Goal: Task Accomplishment & Management: Complete application form

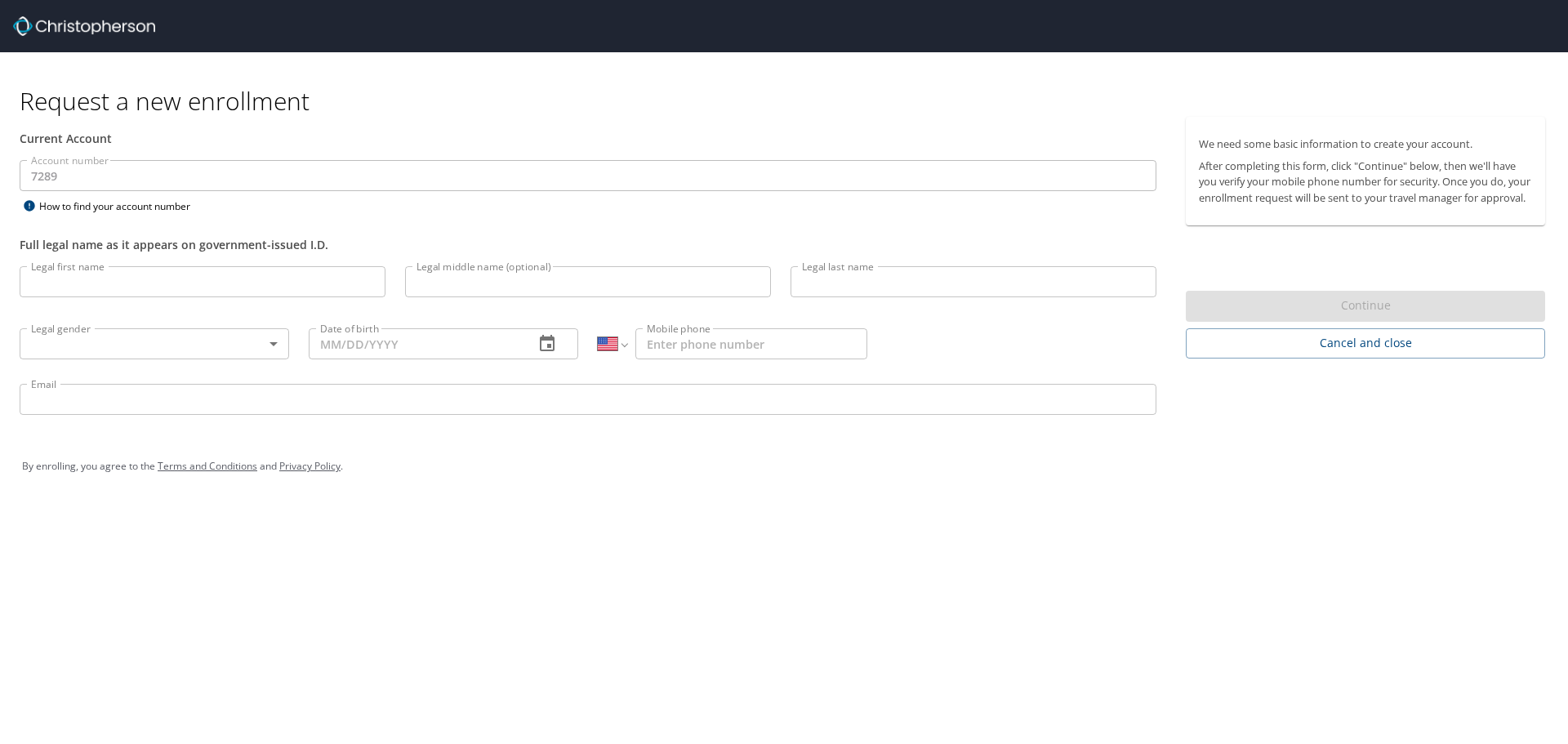
select select "US"
click at [90, 281] on input "Legal first name" at bounding box center [203, 282] width 366 height 31
type input "Attila"
type input "Andrasi"
select select "CA"
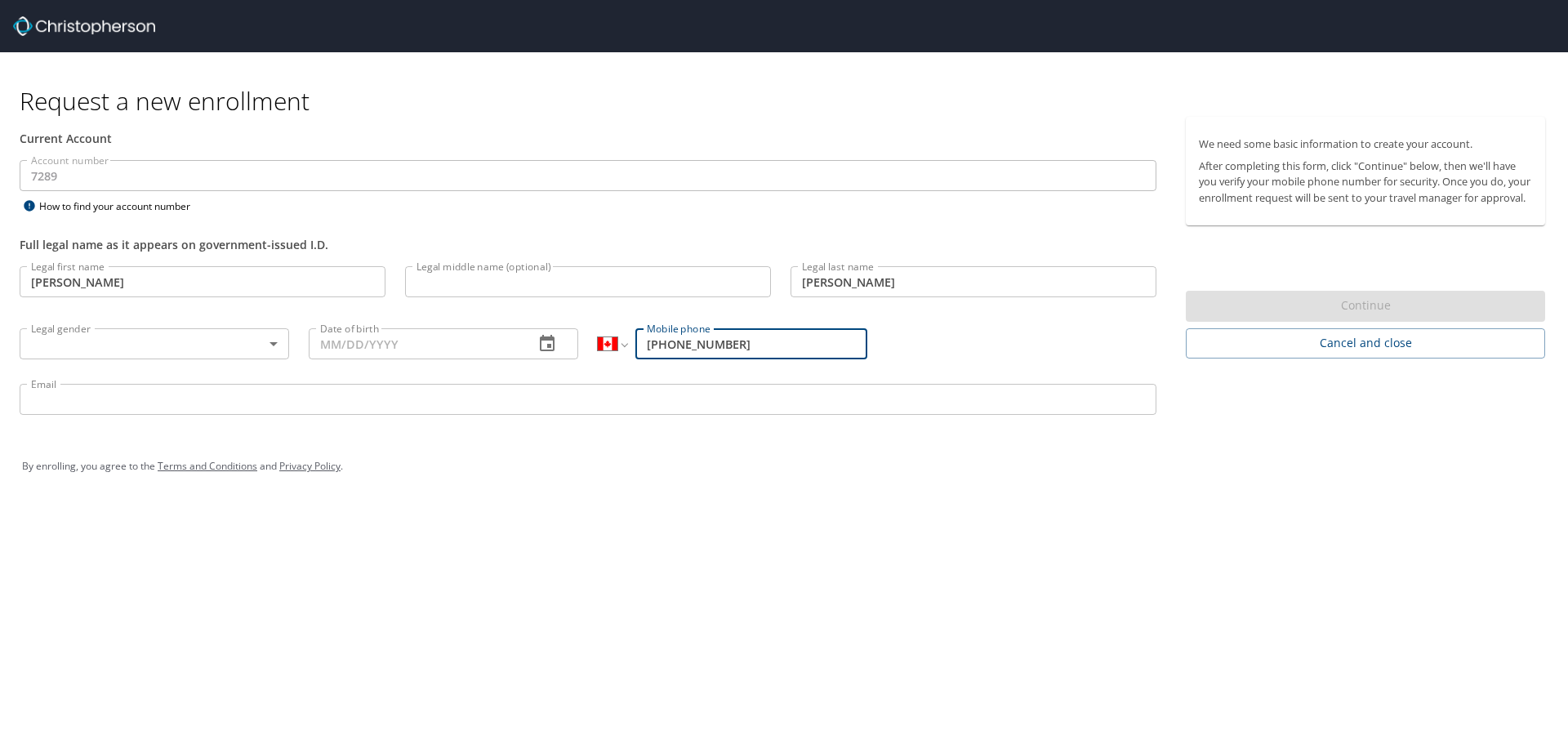
drag, startPoint x: 743, startPoint y: 342, endPoint x: 640, endPoint y: 355, distance: 103.8
click at [640, 355] on input "(514) 636-9921" at bounding box center [750, 344] width 232 height 31
type input "(438) 275-4515"
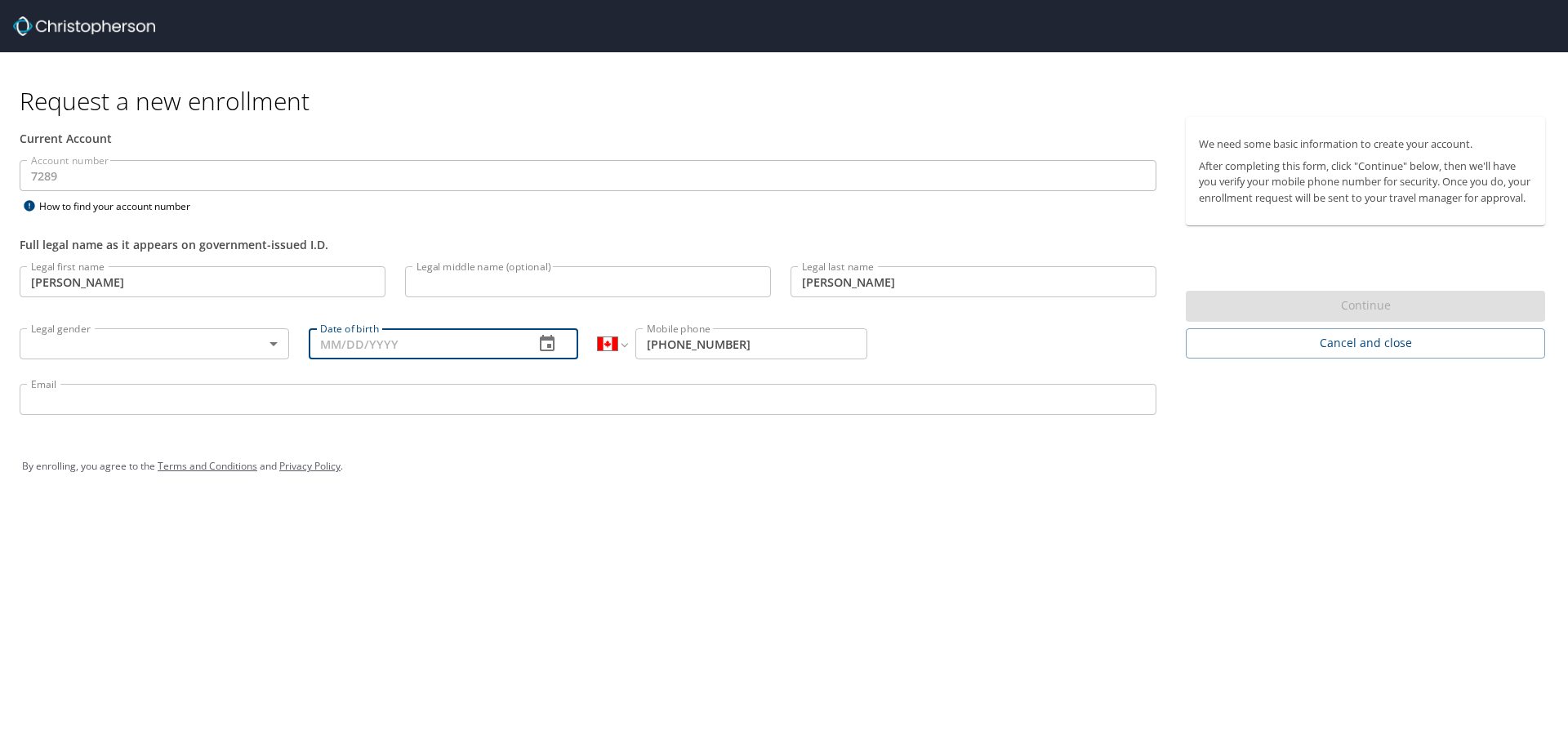
click at [361, 343] on input "Date of birth" at bounding box center [414, 344] width 212 height 31
type input "11/24/1979"
click at [266, 349] on body "Request a new enrollment Current Account Account number 7289 Account number How…" at bounding box center [784, 372] width 1568 height 744
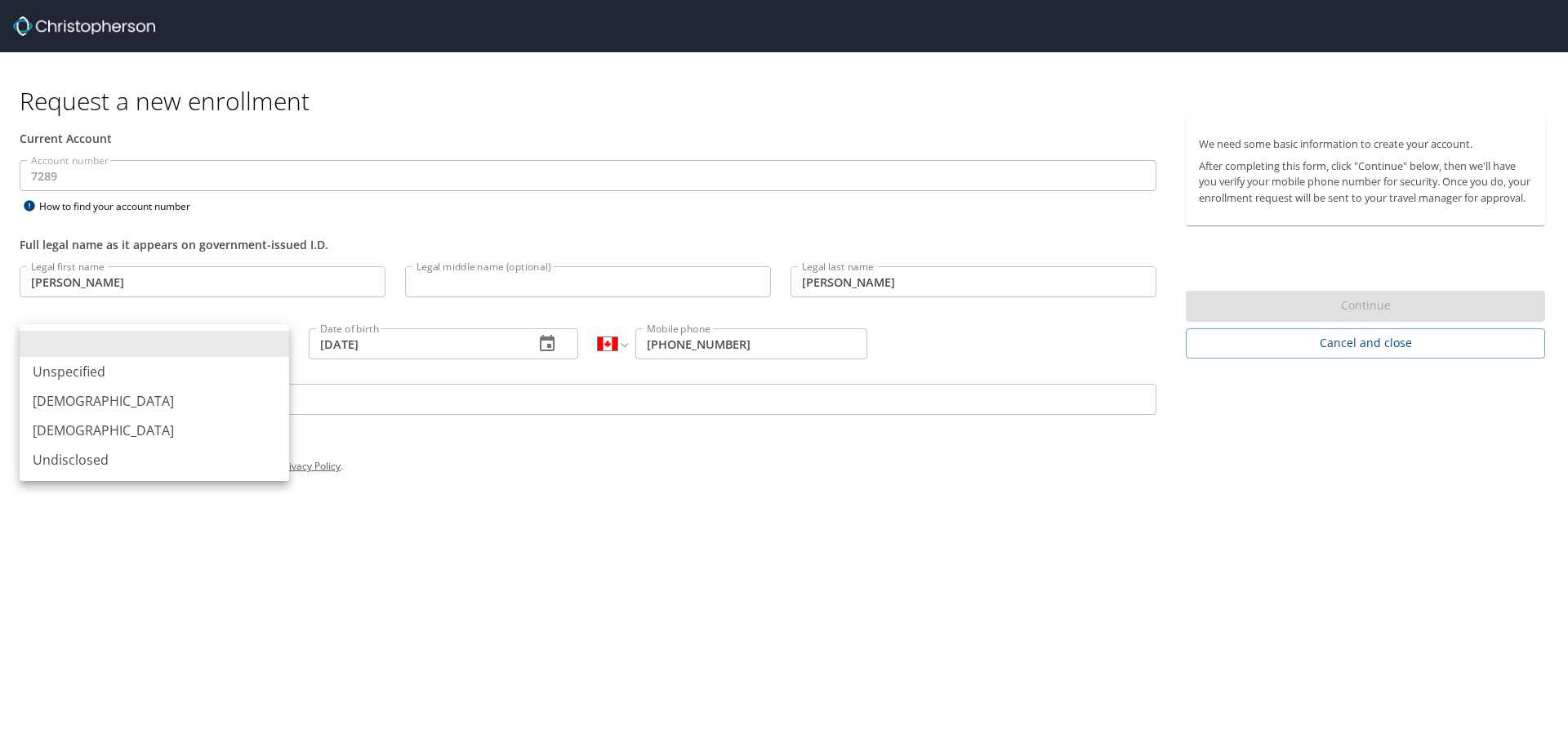
click at [183, 402] on li "Male" at bounding box center [155, 401] width 269 height 29
type input "Male"
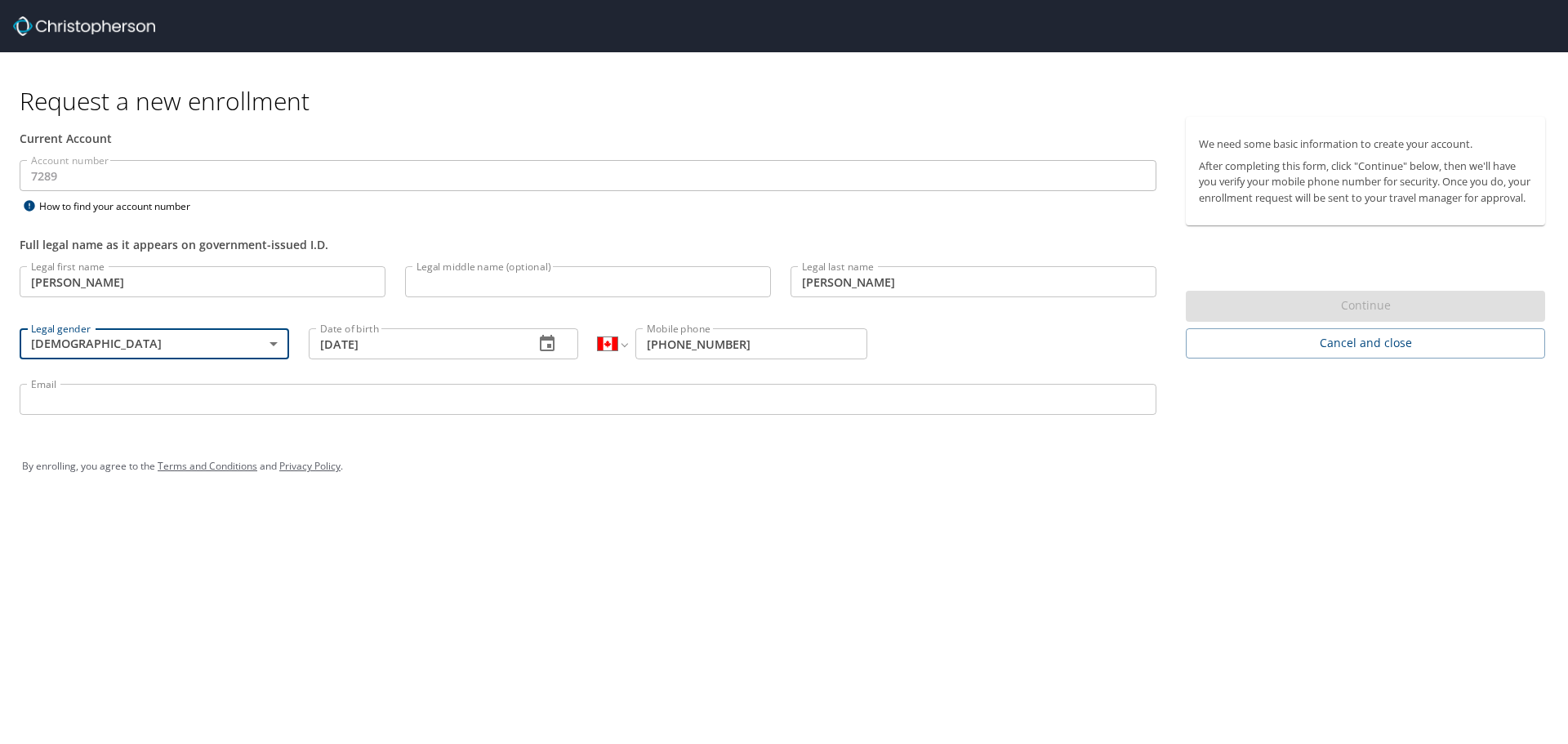
click at [300, 403] on input "Email" at bounding box center [588, 399] width 1137 height 31
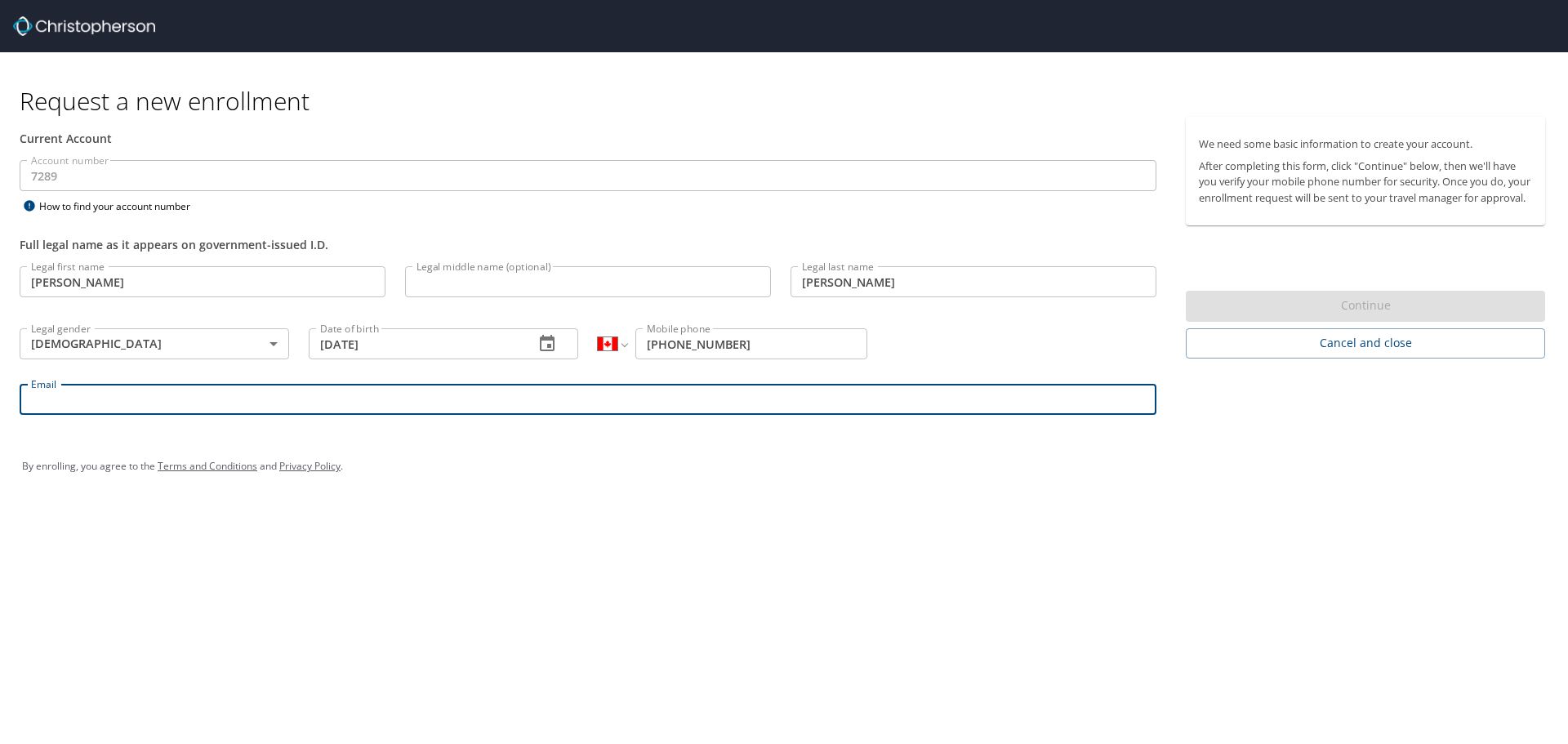
type input "attila.andrasi@astronics.com"
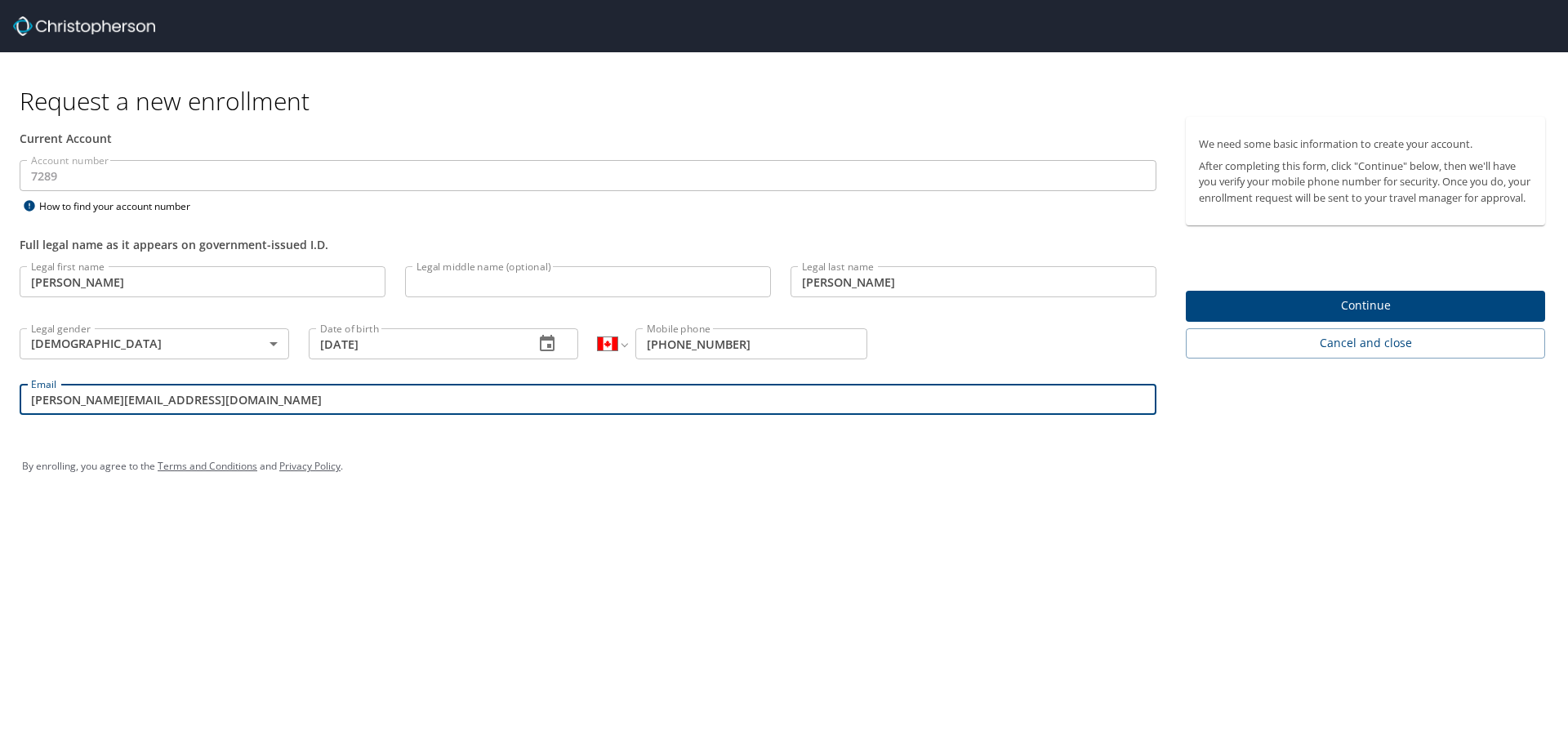
click at [1372, 316] on span "Continue" at bounding box center [1365, 306] width 333 height 20
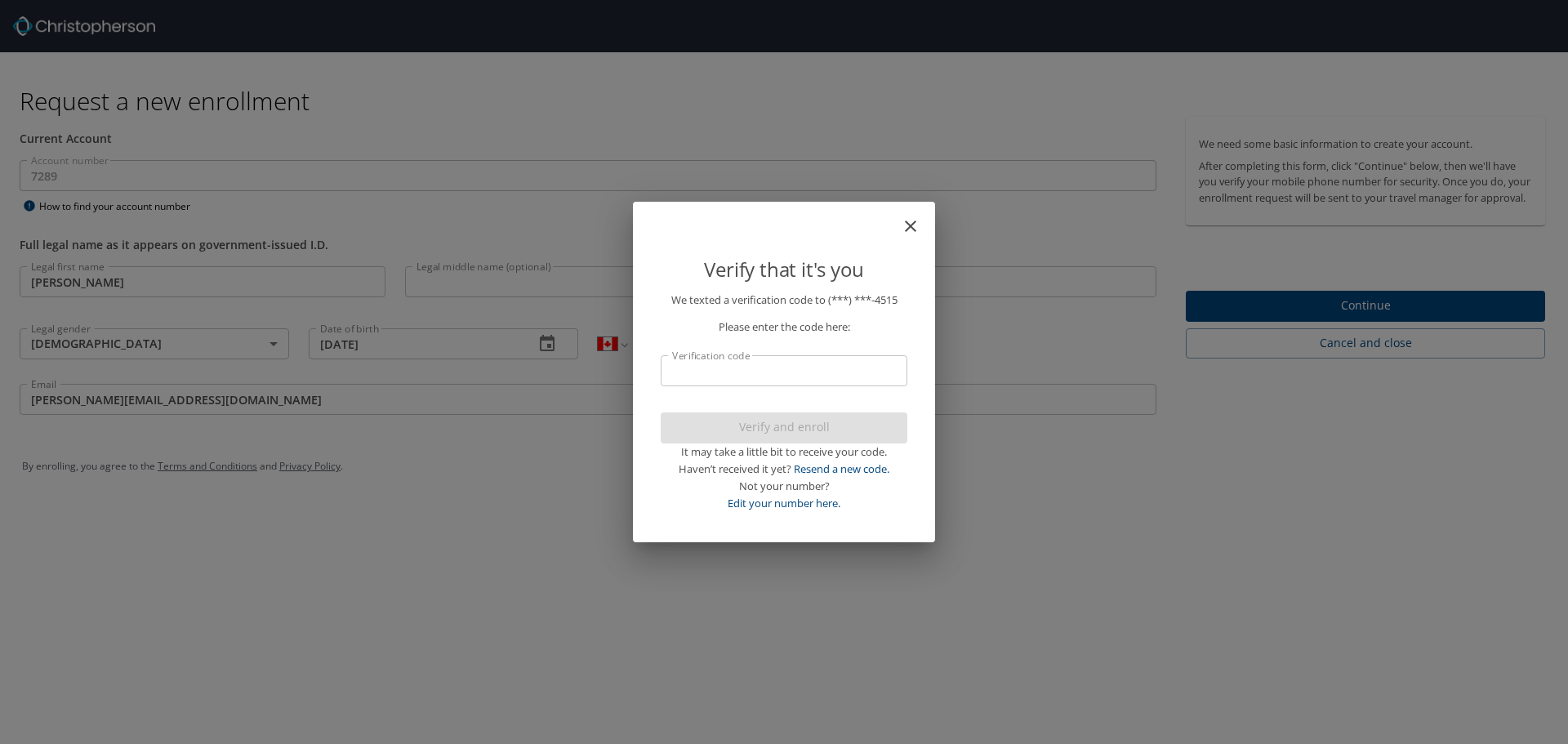
click at [785, 365] on input "Verification code" at bounding box center [783, 370] width 246 height 31
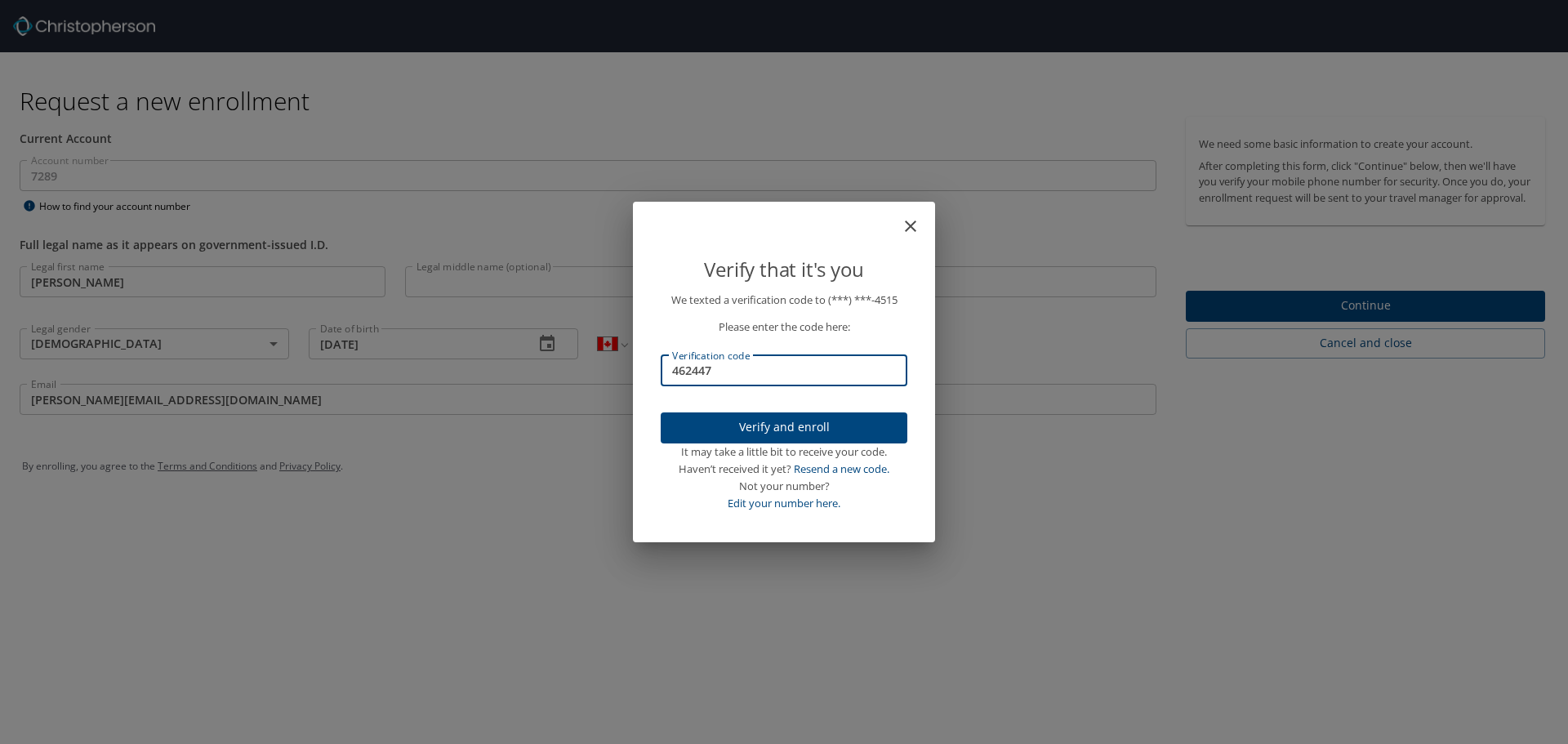
type input "462447"
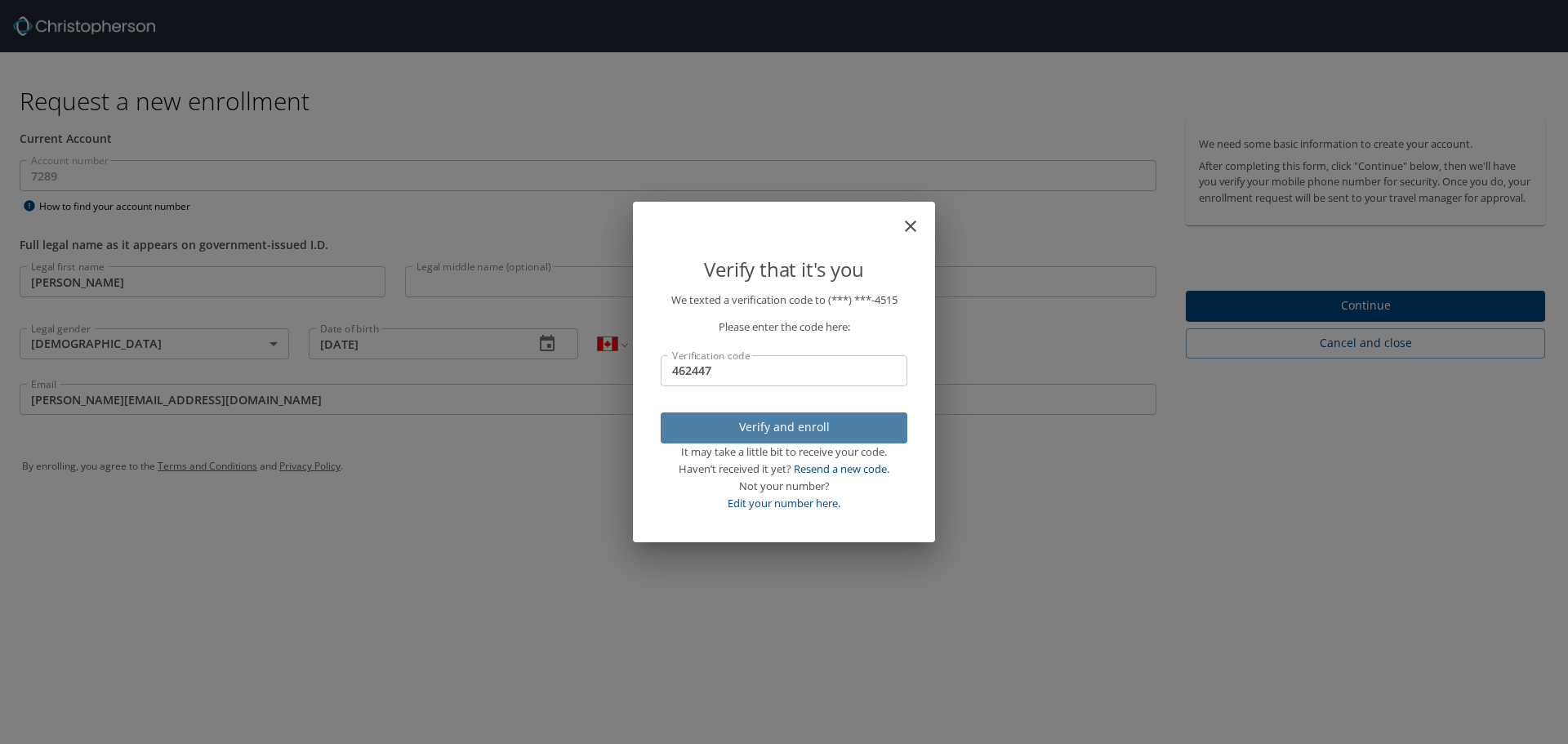
click at [799, 420] on span "Verify and enroll" at bounding box center [784, 427] width 220 height 20
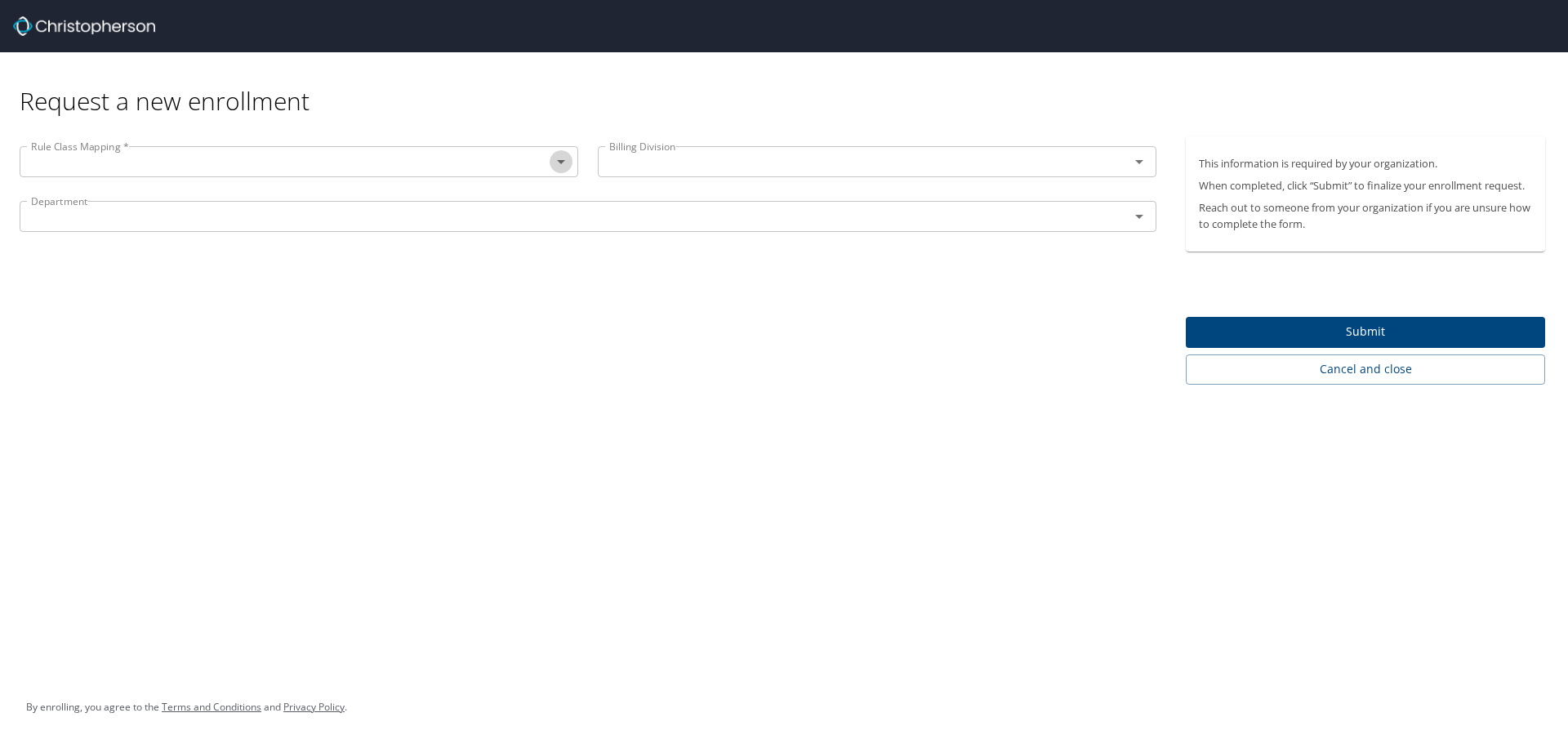
click at [559, 163] on icon "Open" at bounding box center [560, 162] width 8 height 4
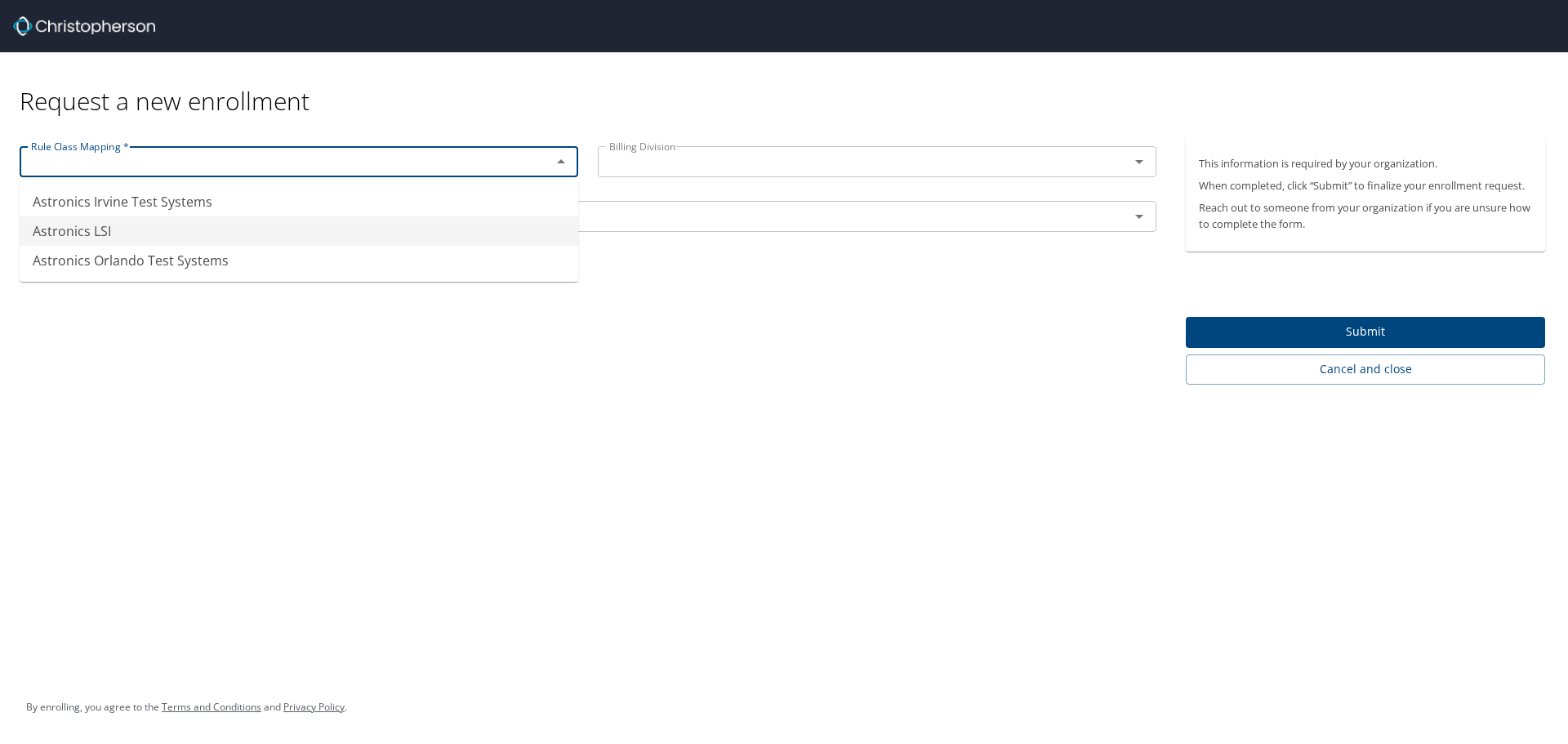
click at [284, 231] on li "Astronics LSI" at bounding box center [299, 231] width 558 height 29
type input "Astronics LSI"
click at [1147, 168] on icon "Open" at bounding box center [1139, 162] width 20 height 20
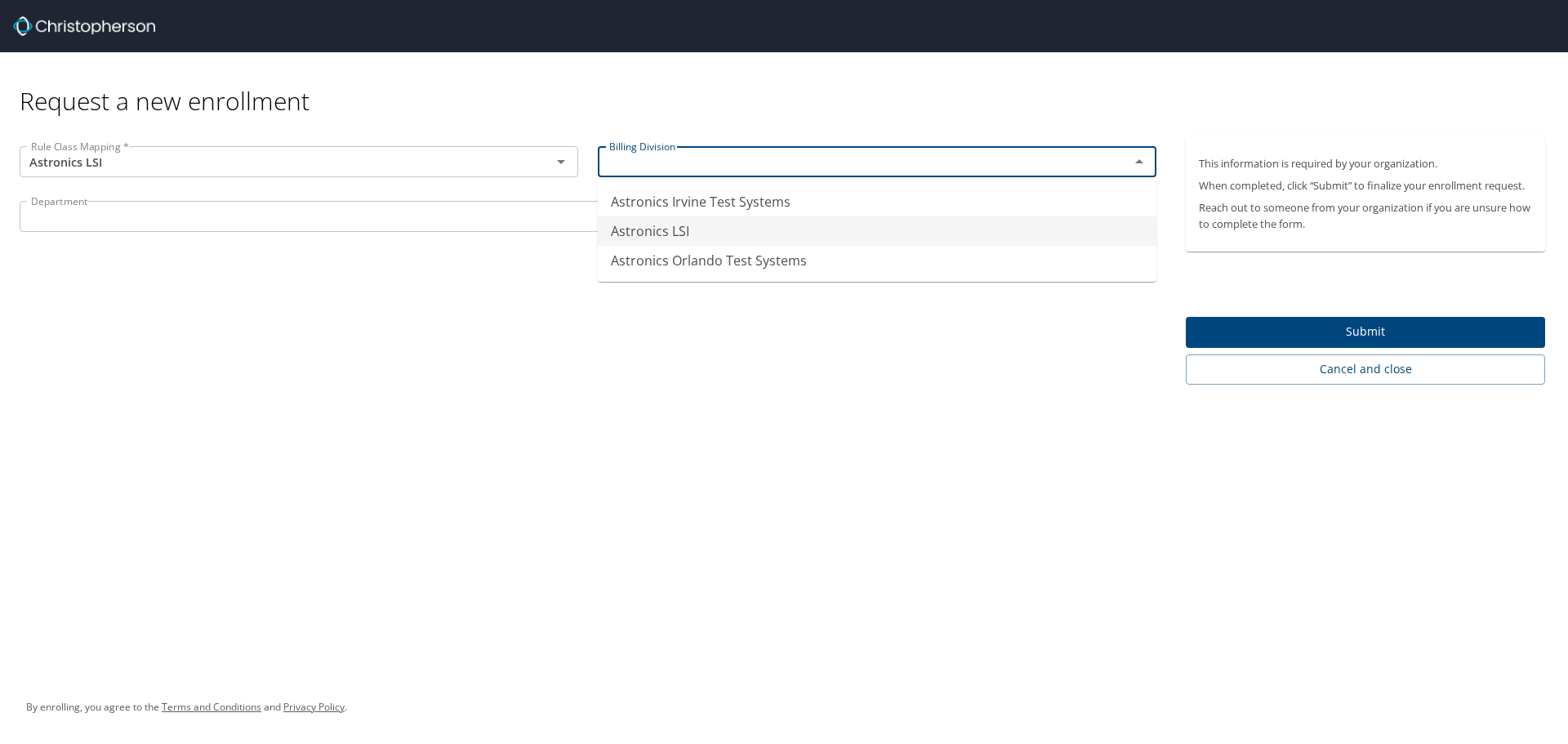
click at [794, 234] on li "Astronics LSI" at bounding box center [877, 231] width 558 height 29
type input "Astronics LSI"
click at [1145, 219] on icon "Open" at bounding box center [1139, 216] width 20 height 20
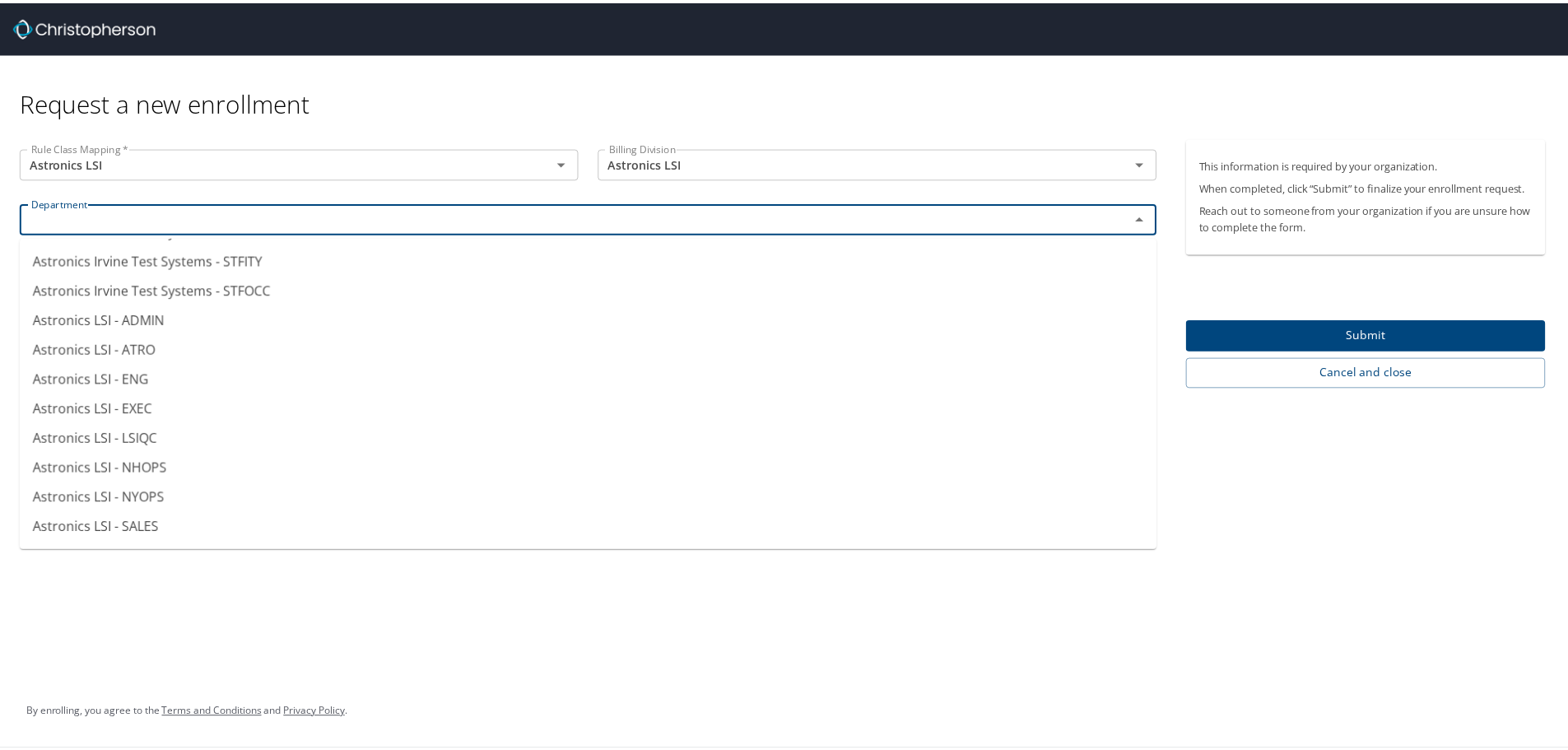
scroll to position [740, 0]
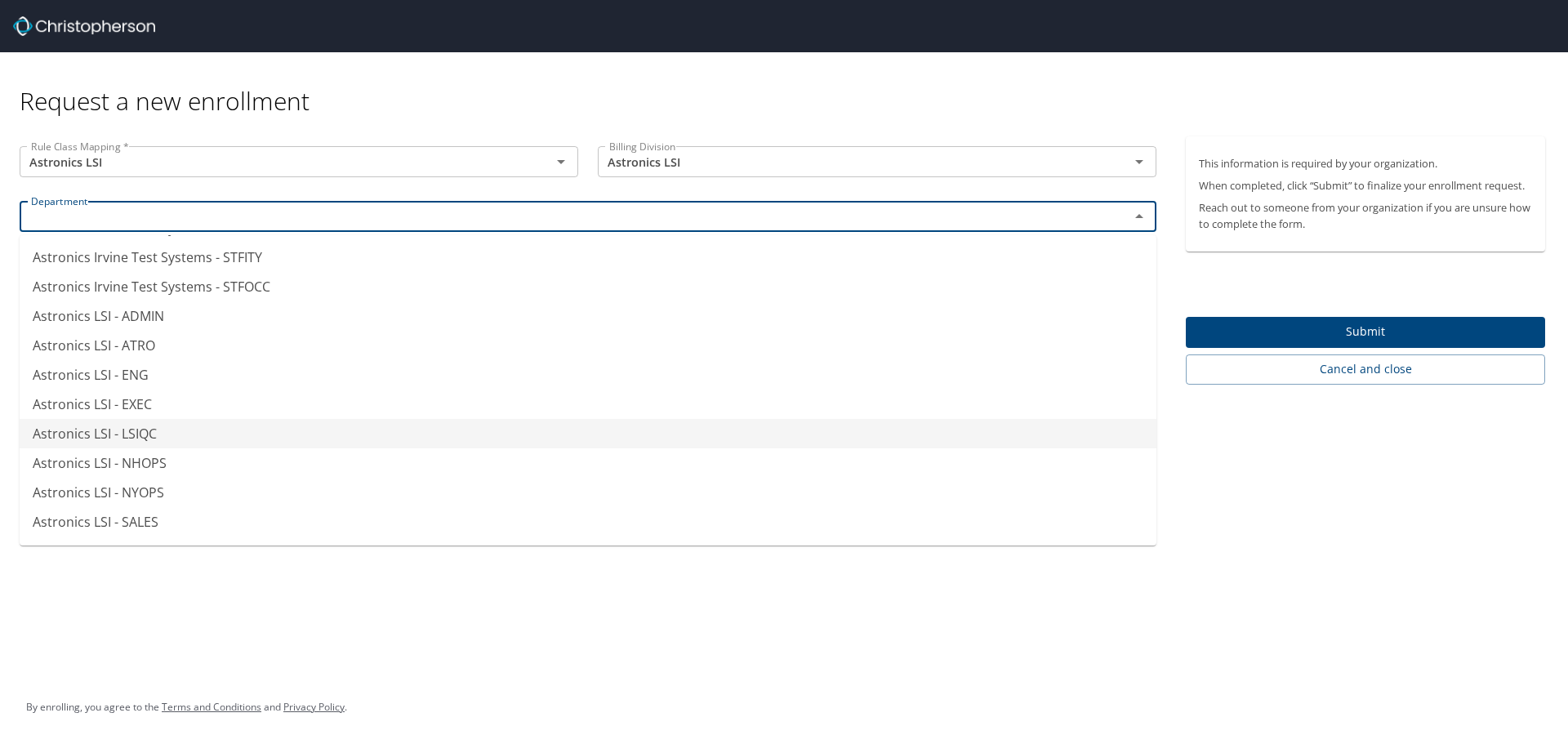
click at [294, 431] on li "Astronics LSI - LSIQC" at bounding box center [588, 434] width 1137 height 29
type input "Astronics LSI - LSIQC"
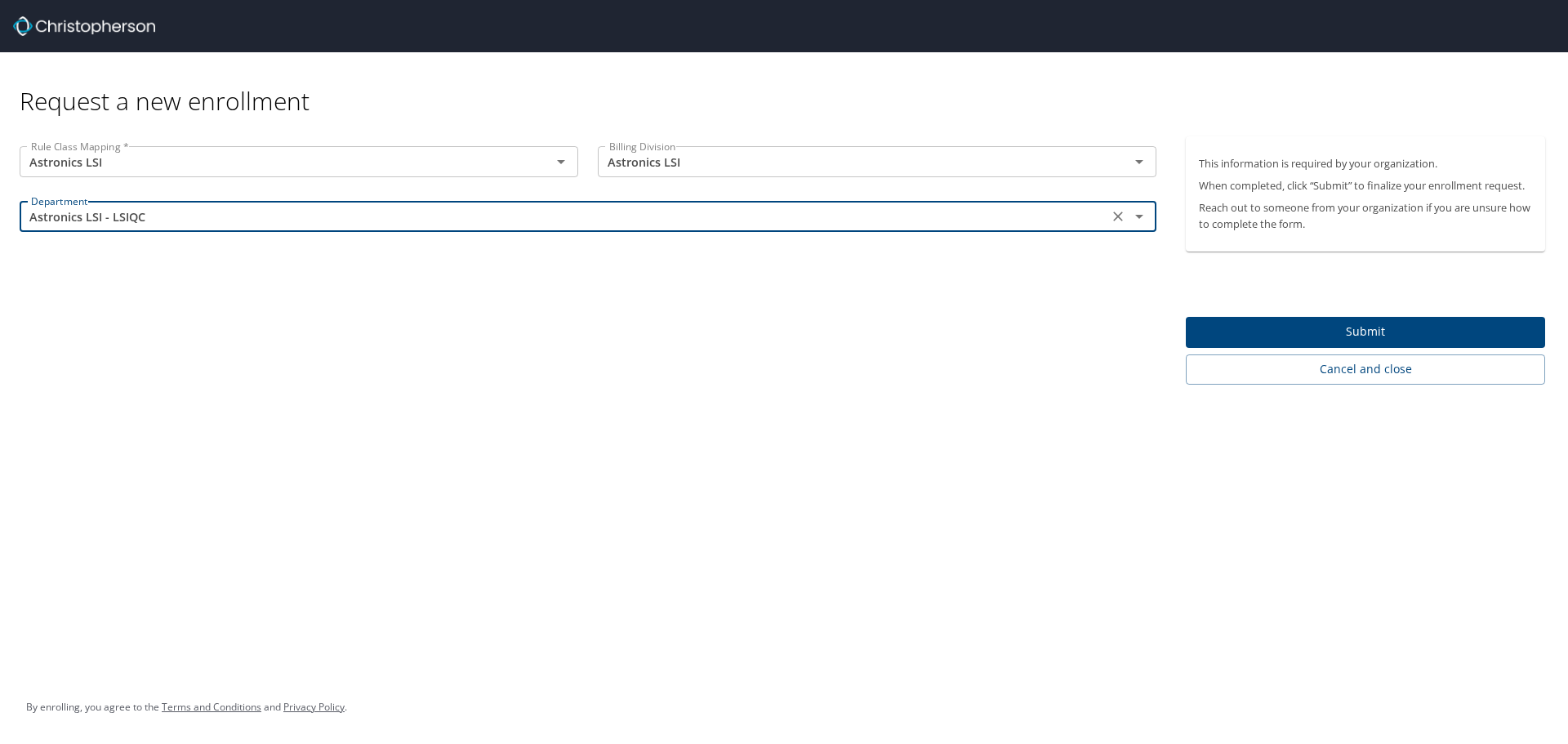
click at [1405, 332] on span "Submit" at bounding box center [1365, 332] width 333 height 20
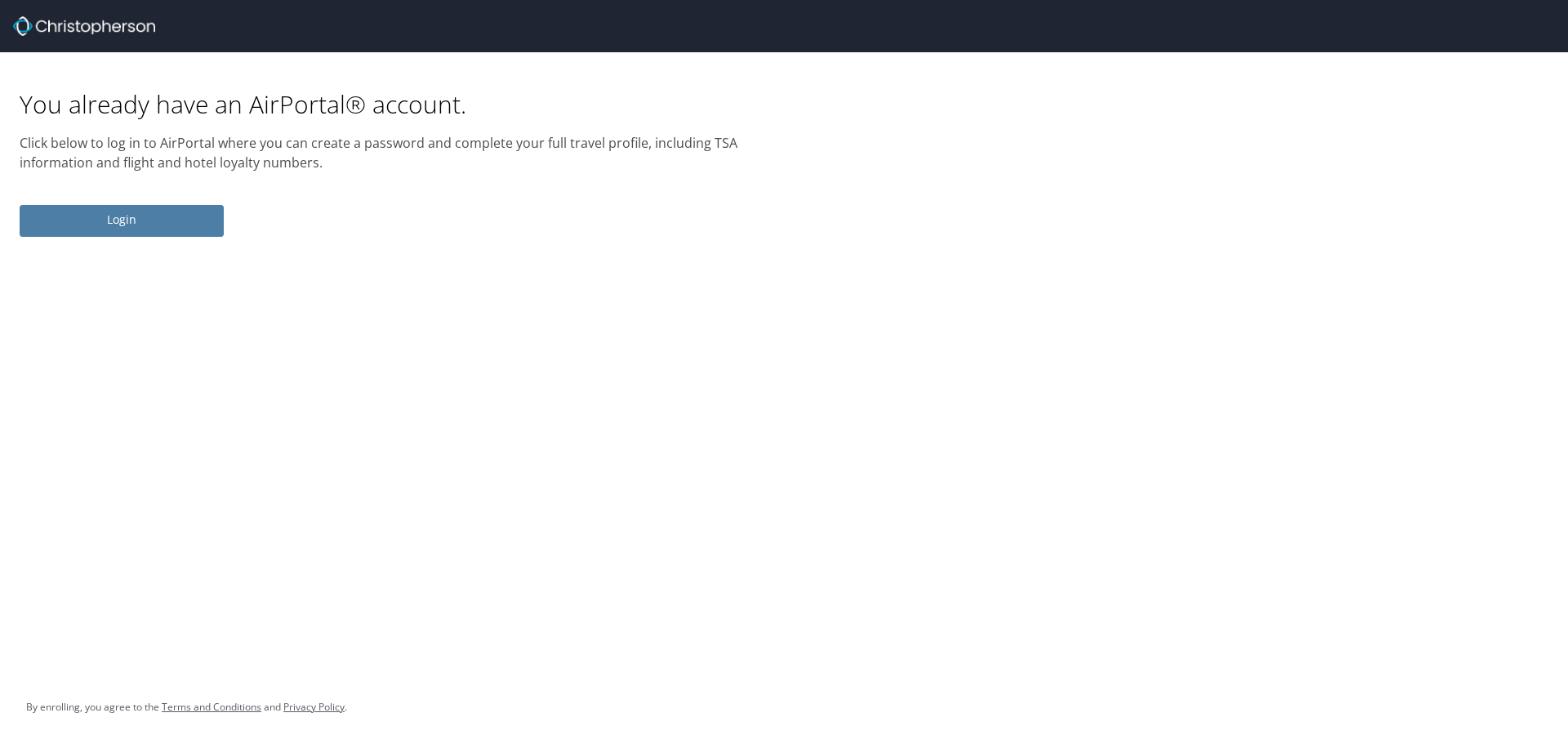
click at [140, 227] on span "Login" at bounding box center [122, 220] width 178 height 20
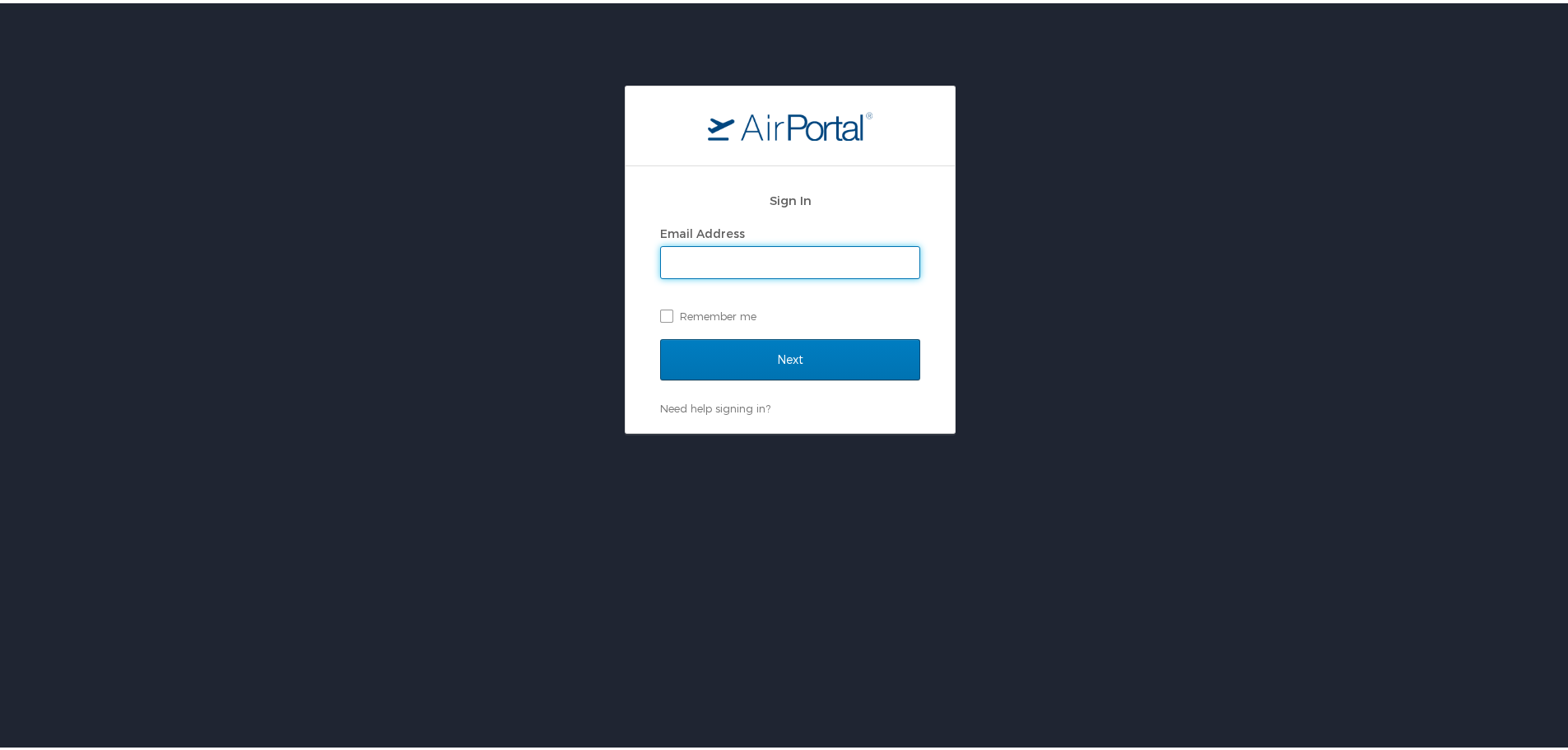
type input "attila.andrasi@astronics.com"
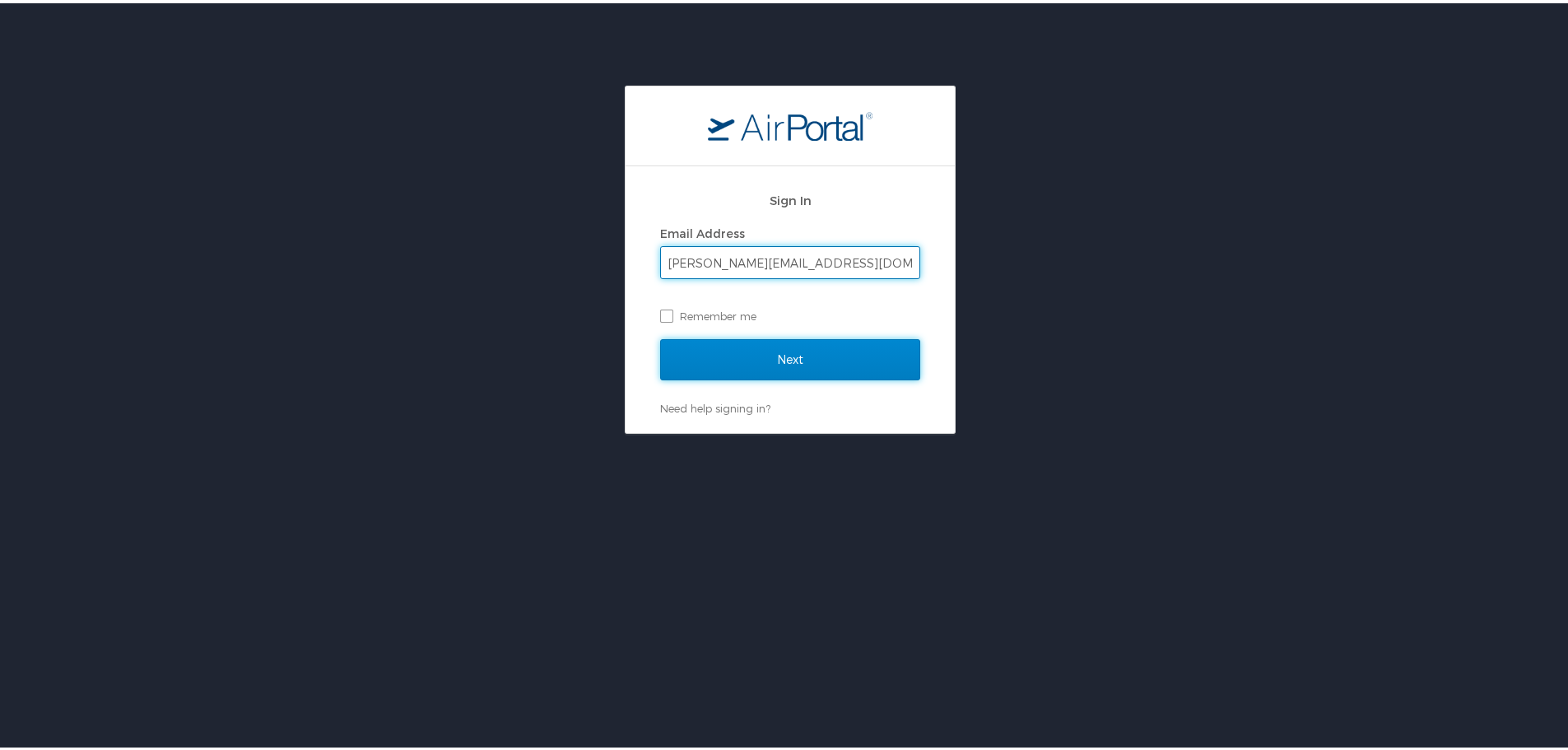
click at [791, 358] on input "Next" at bounding box center [790, 356] width 260 height 41
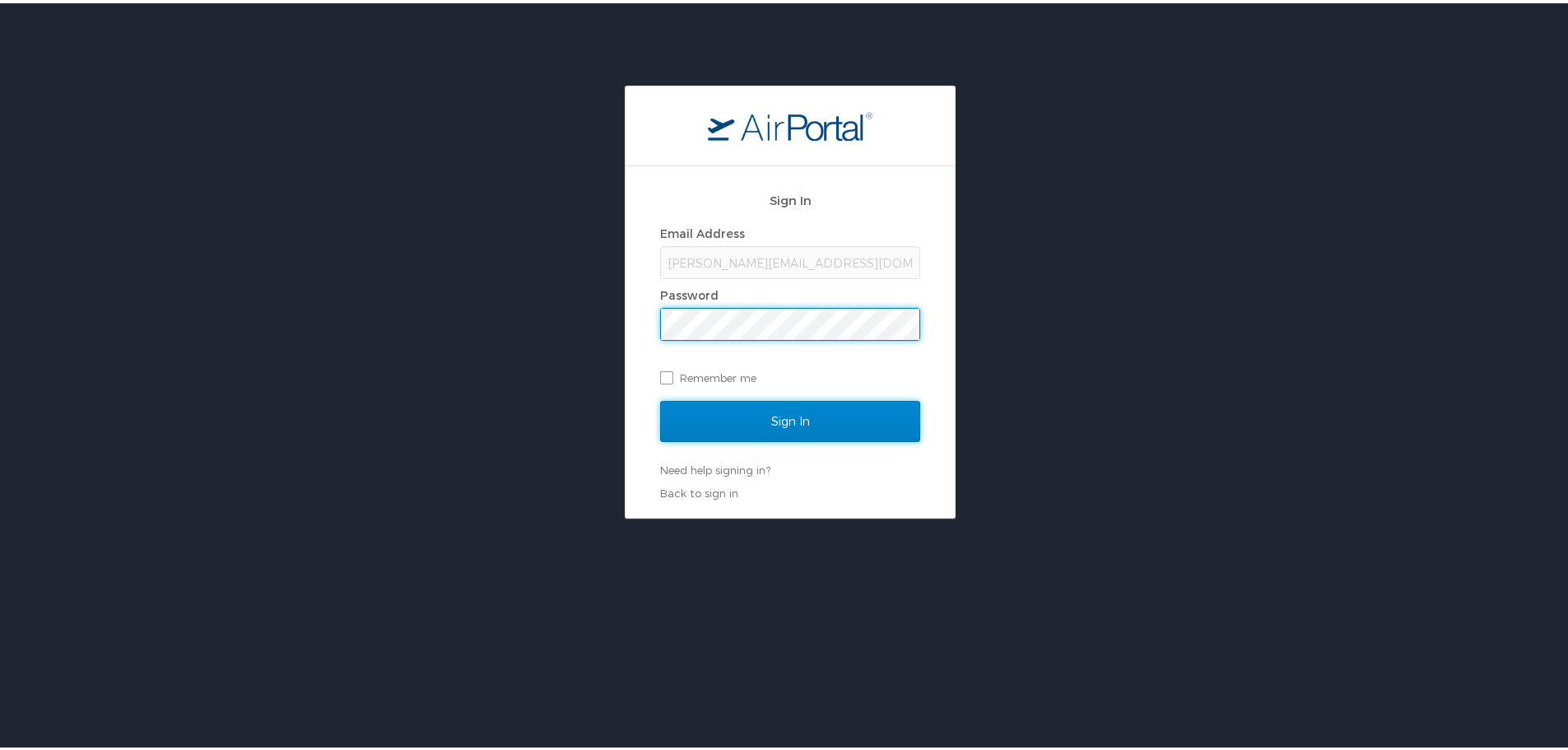
click at [787, 425] on input "Sign In" at bounding box center [790, 418] width 260 height 41
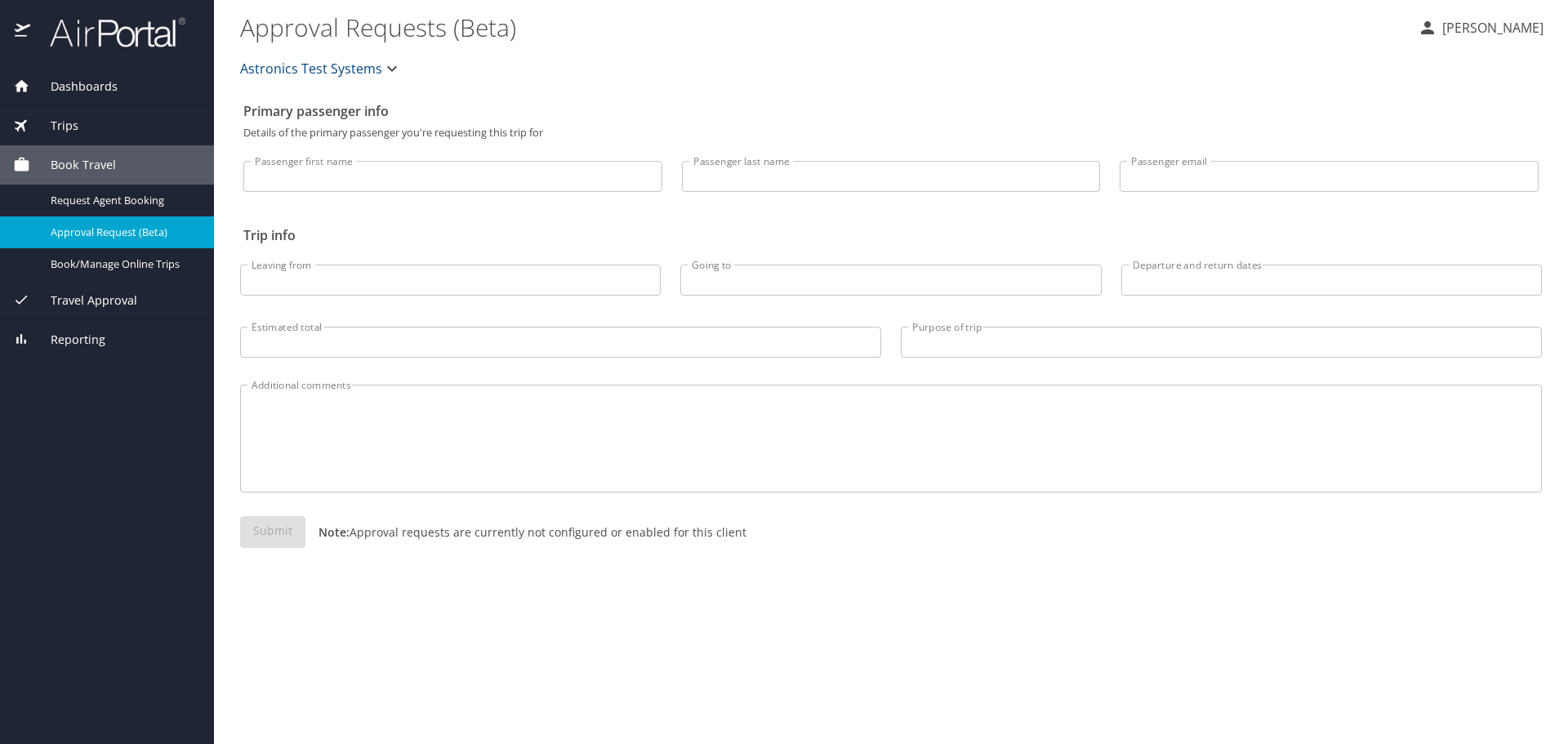
click at [391, 65] on icon "button" at bounding box center [392, 69] width 20 height 20
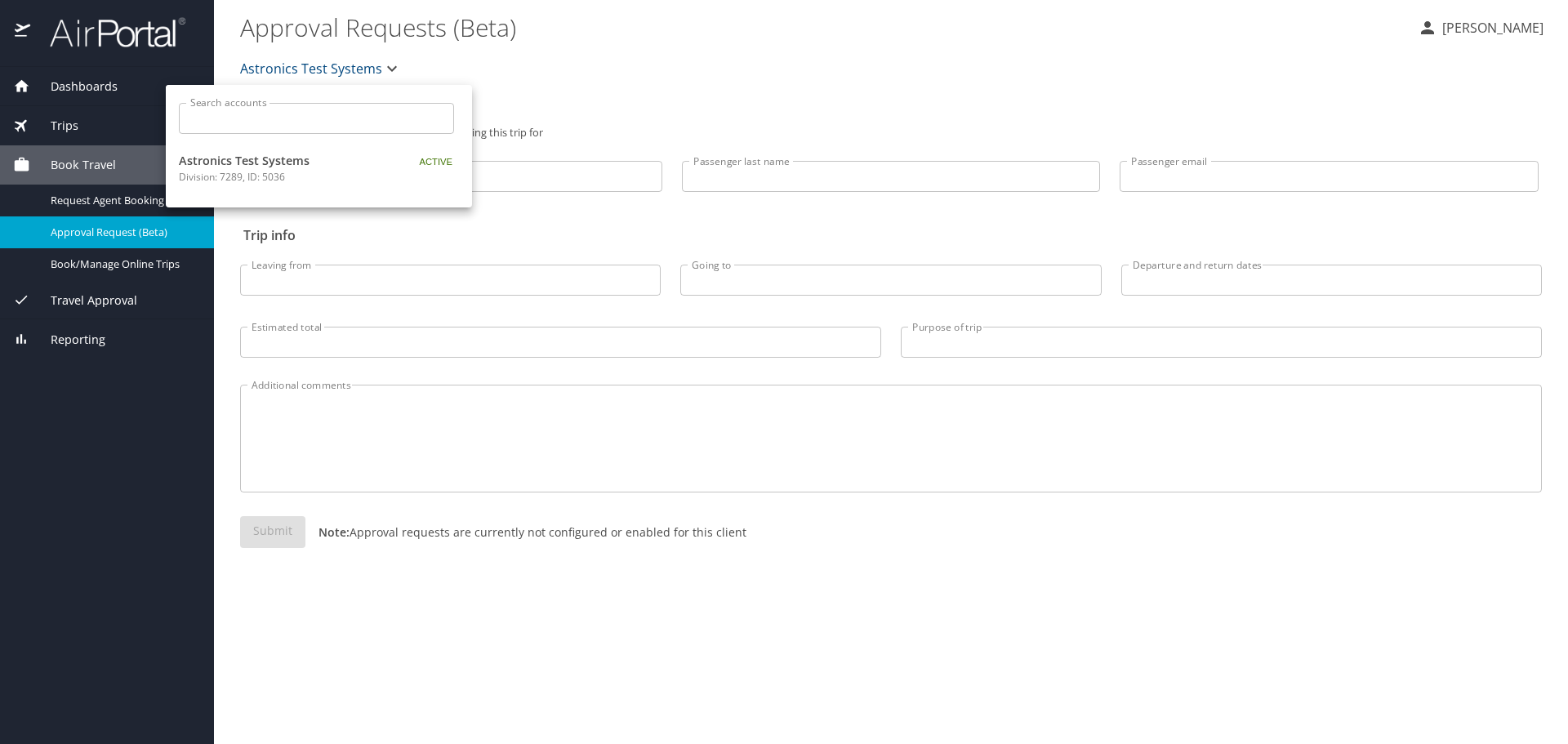
click at [607, 85] on div at bounding box center [784, 372] width 1568 height 744
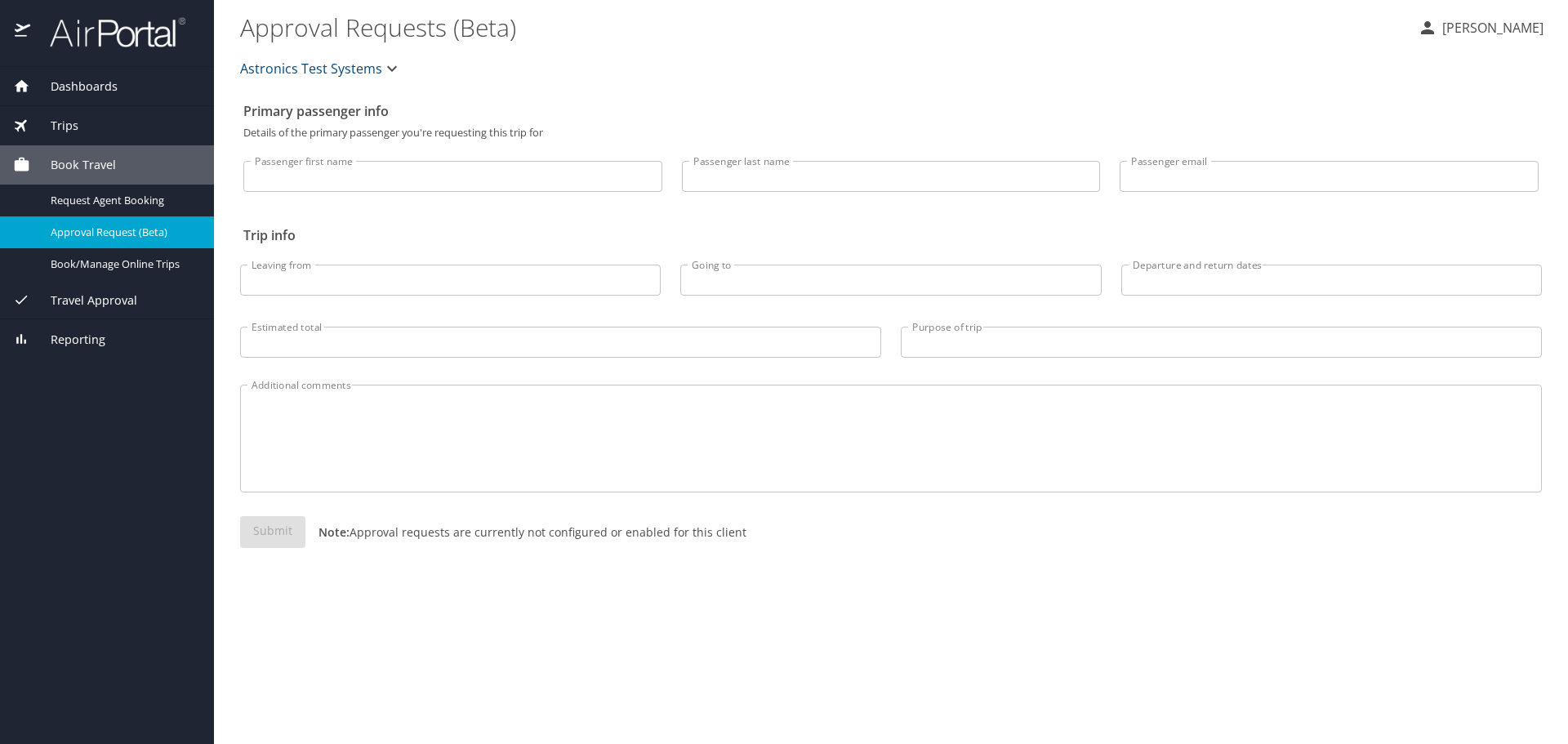
click at [100, 93] on span "Dashboards" at bounding box center [74, 86] width 87 height 18
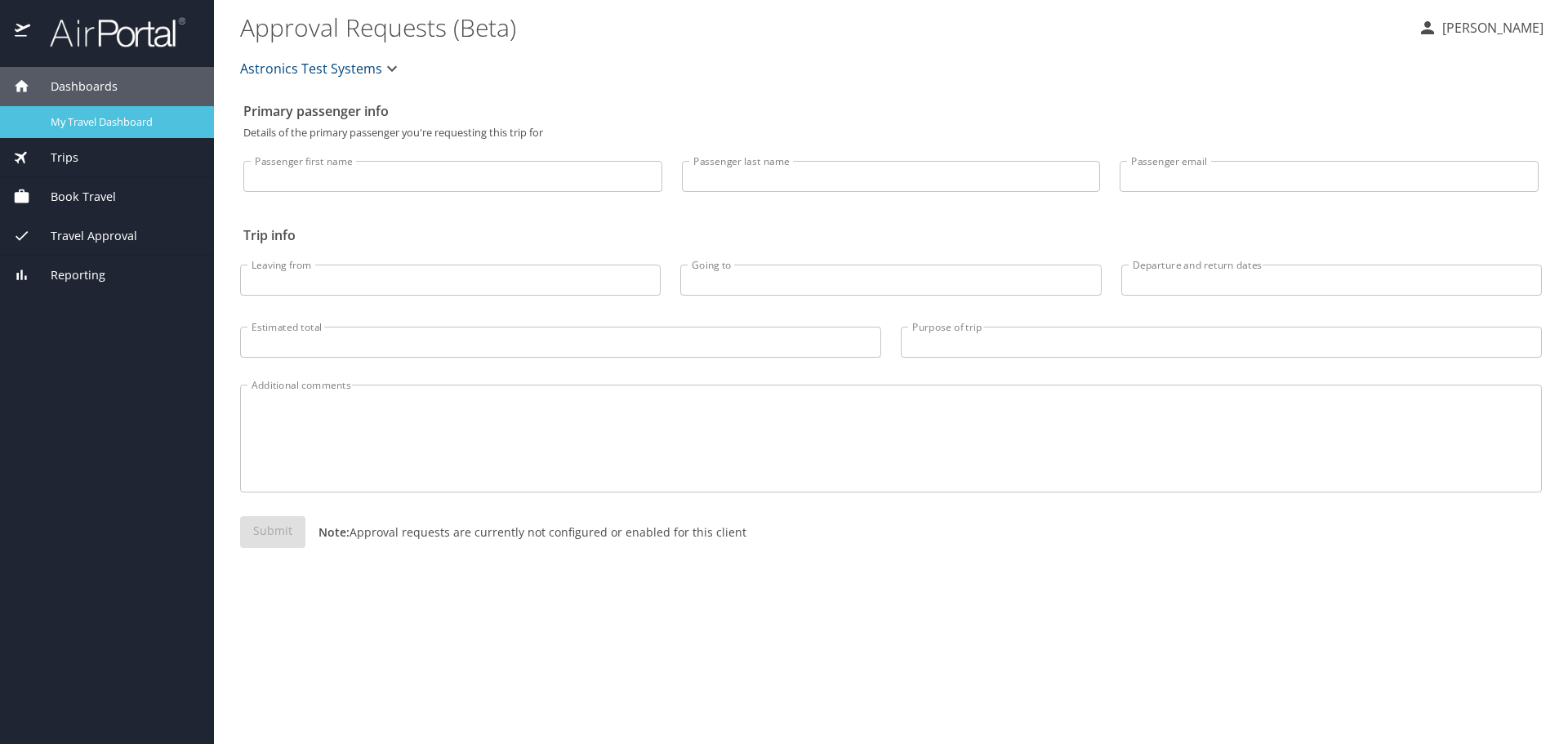
click at [116, 124] on span "My Travel Dashboard" at bounding box center [123, 122] width 144 height 15
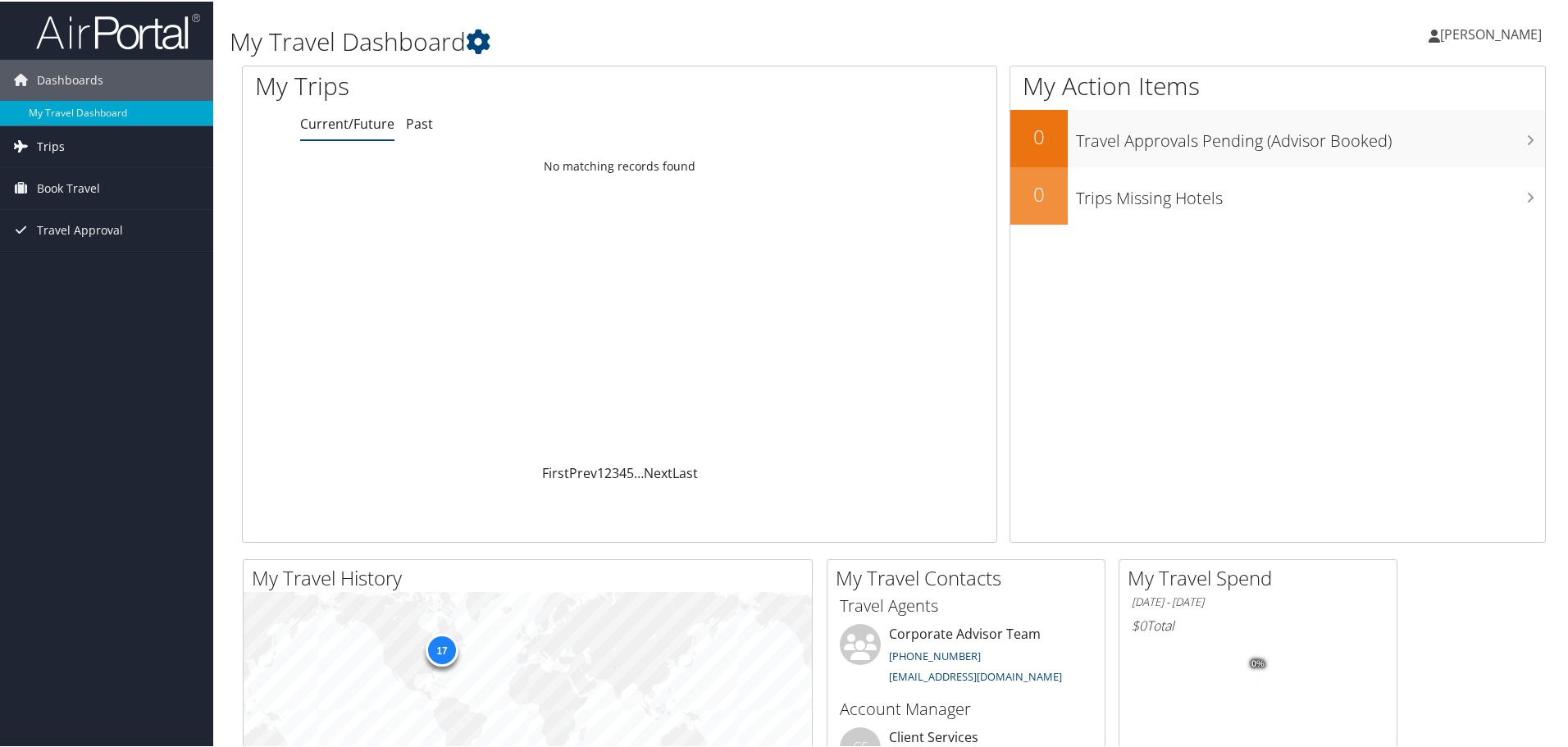
click at [77, 141] on link "Trips" at bounding box center [106, 144] width 213 height 41
click at [98, 176] on link "Current/Future Trips" at bounding box center [106, 177] width 213 height 25
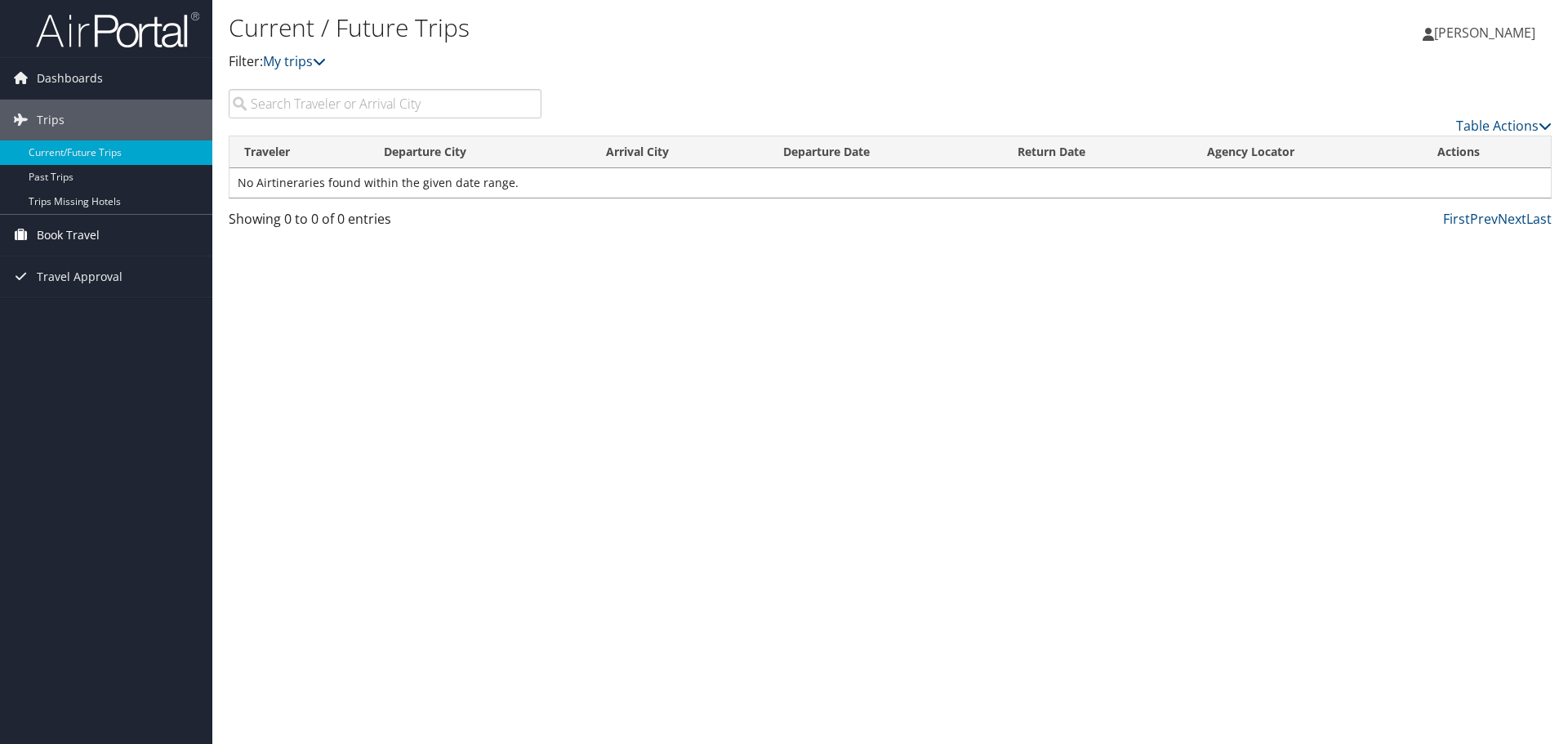
click at [73, 234] on span "Book Travel" at bounding box center [67, 235] width 63 height 41
click at [127, 265] on link "Agent Booking Request" at bounding box center [106, 267] width 212 height 25
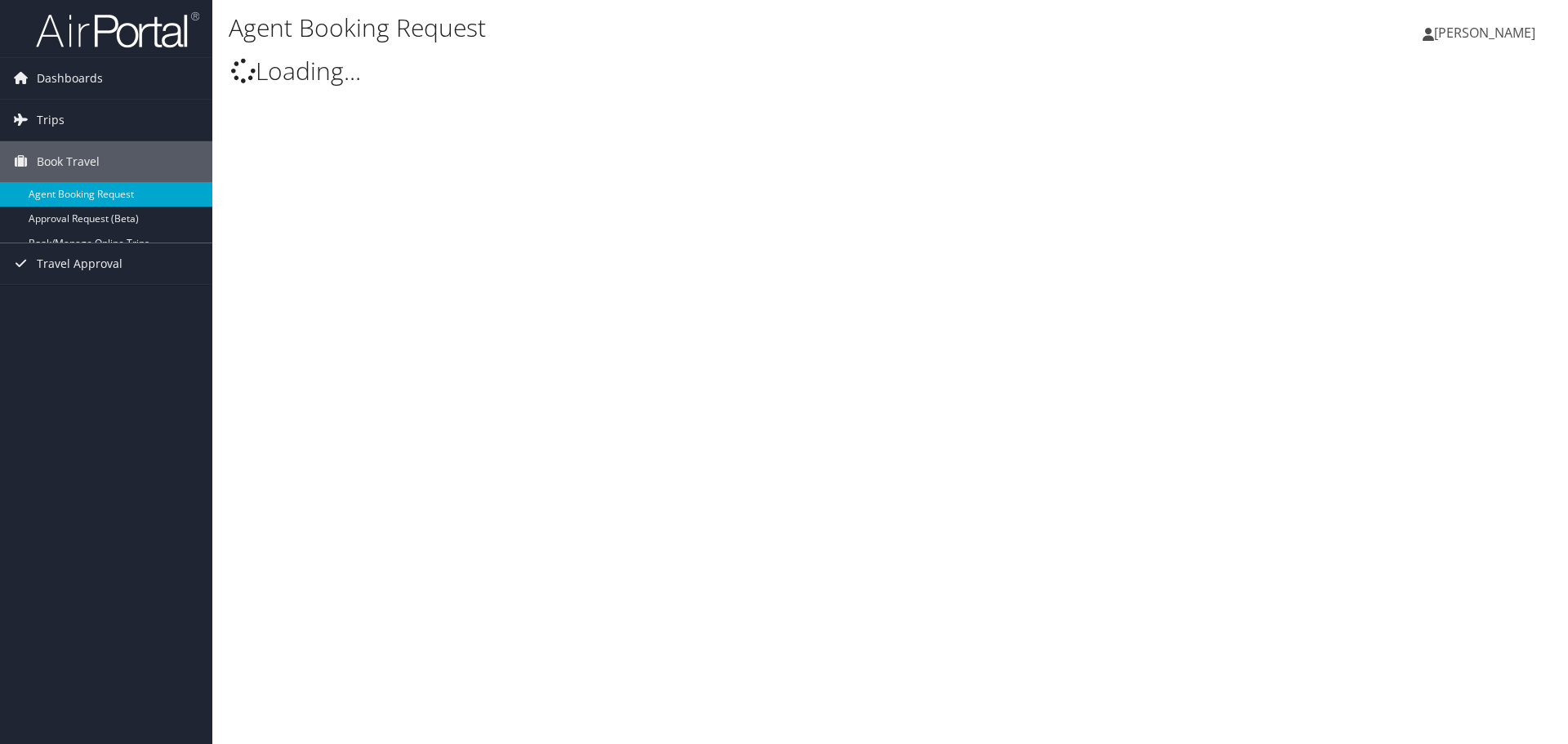
type input "[PERSON_NAME]"
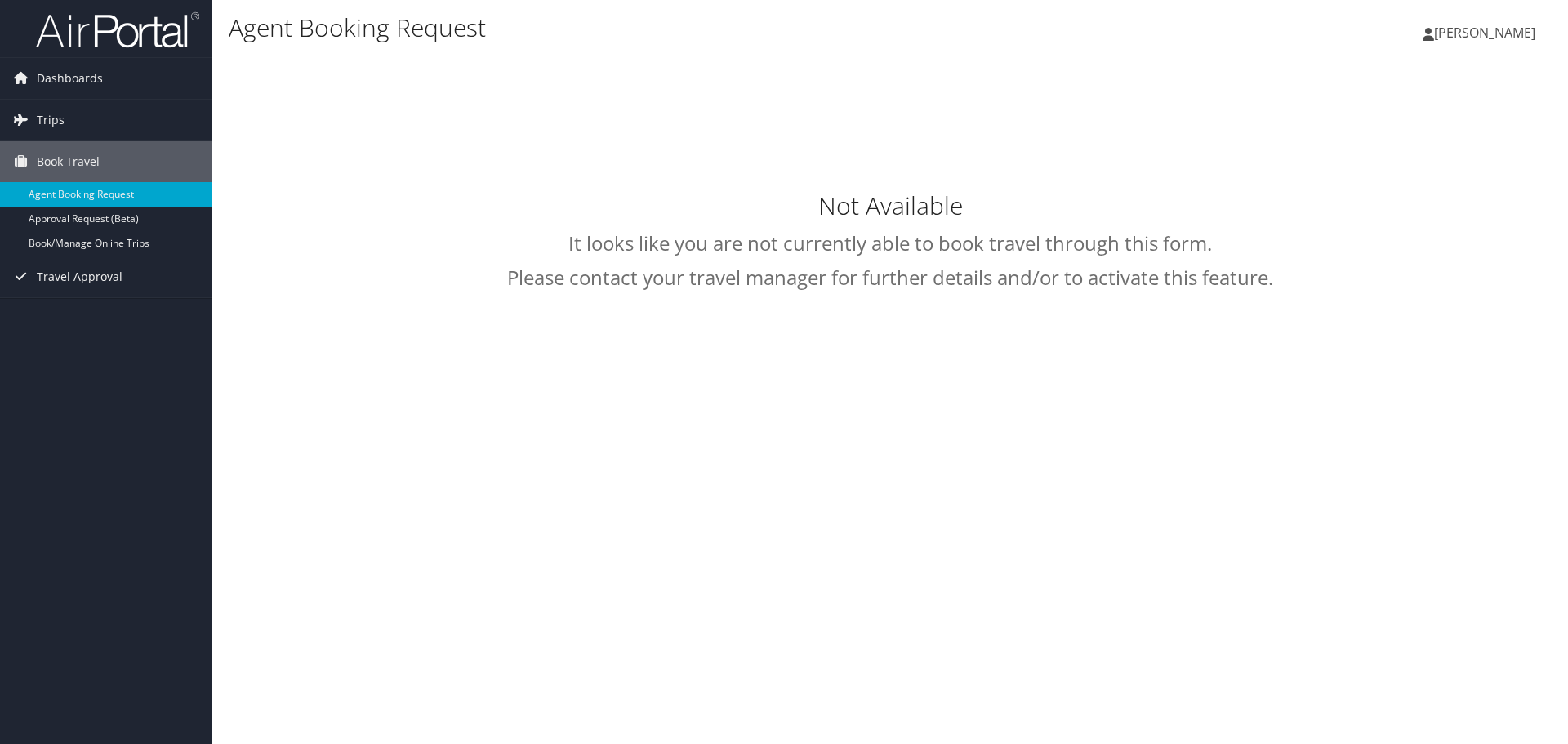
select select "[EMAIL_ADDRESS][DOMAIN_NAME]"
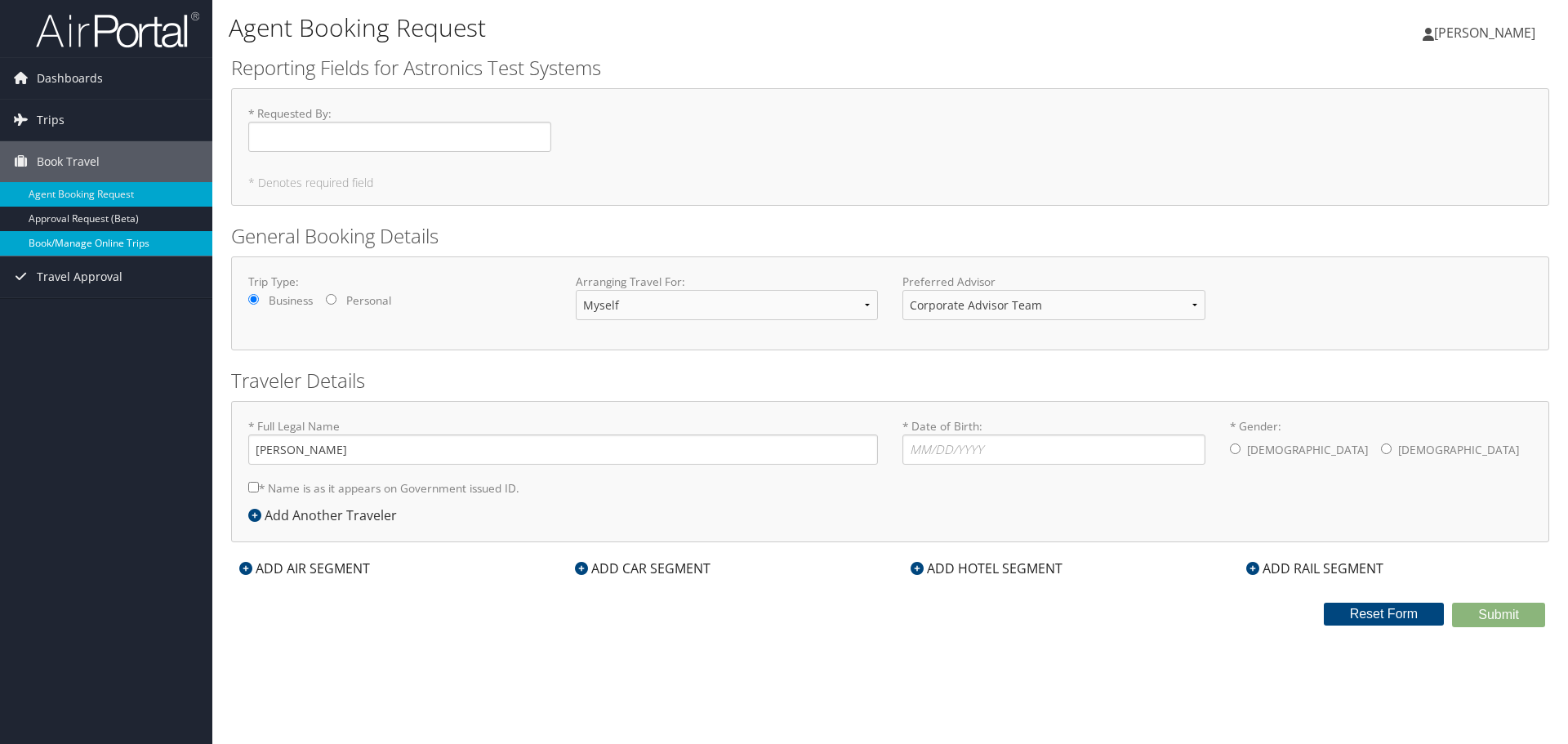
click at [100, 242] on link "Book/Manage Online Trips" at bounding box center [106, 243] width 212 height 25
click at [84, 241] on link "Book/Manage Online Trips" at bounding box center [106, 243] width 212 height 25
click at [95, 242] on link "Book/Manage Online Trips" at bounding box center [106, 243] width 212 height 25
